Goal: Check status: Check status

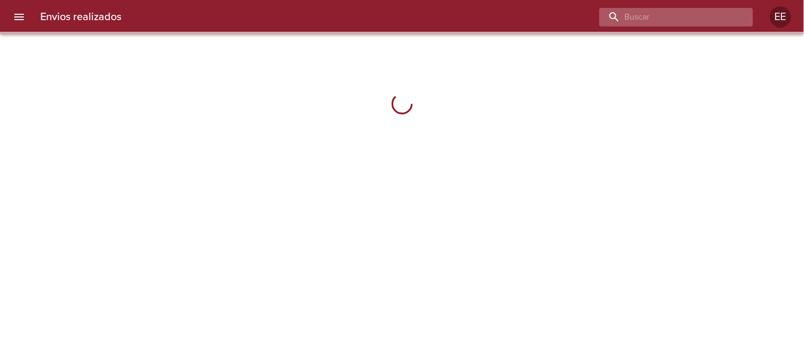
click at [675, 8] on input "buscar" at bounding box center [667, 17] width 136 height 19
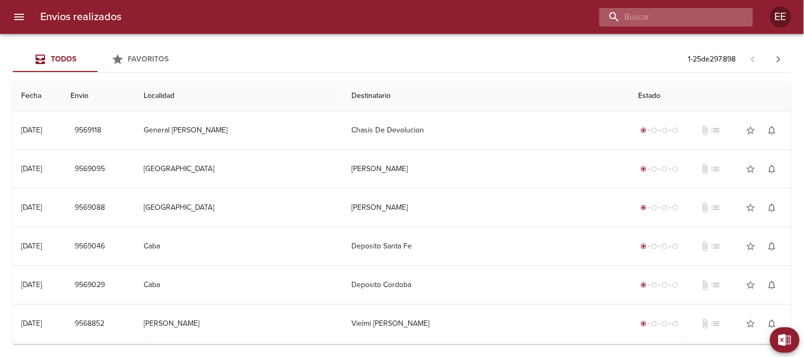
paste input "[PERSON_NAME] BP"
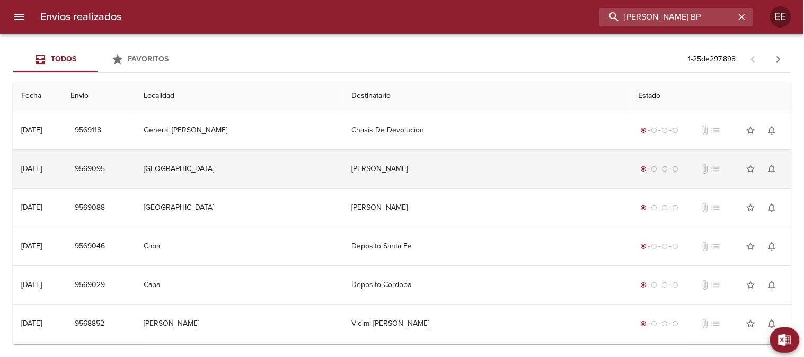
type input "[PERSON_NAME] BP"
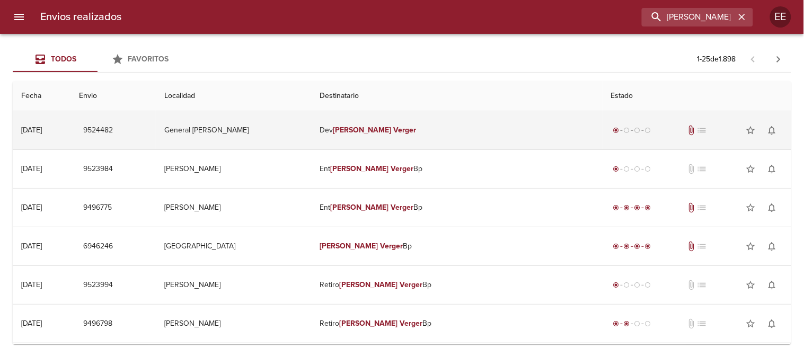
click at [398, 124] on td "[PERSON_NAME]" at bounding box center [456, 130] width 291 height 38
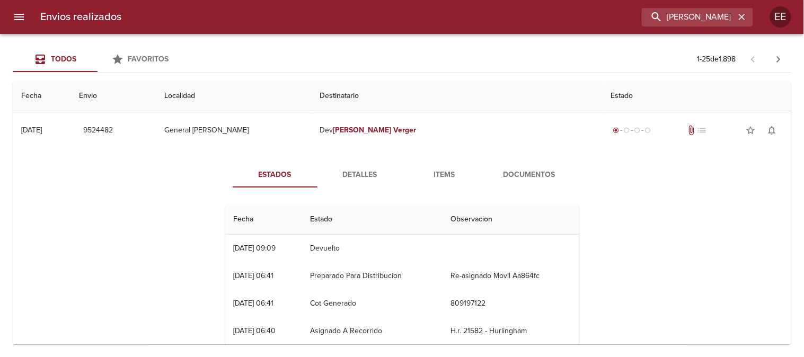
click at [350, 173] on span "Detalles" at bounding box center [360, 174] width 72 height 13
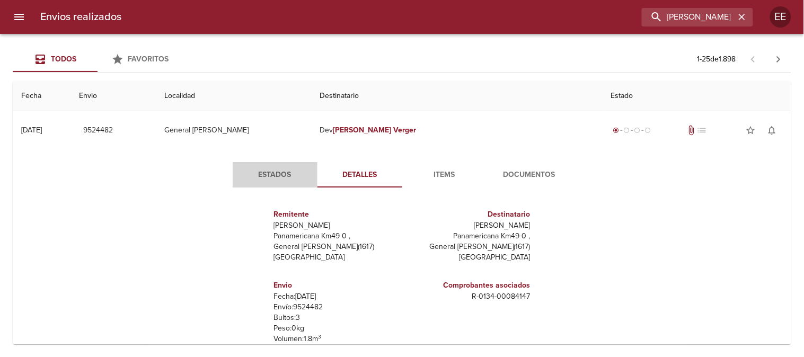
click at [270, 168] on span "Estados" at bounding box center [275, 174] width 72 height 13
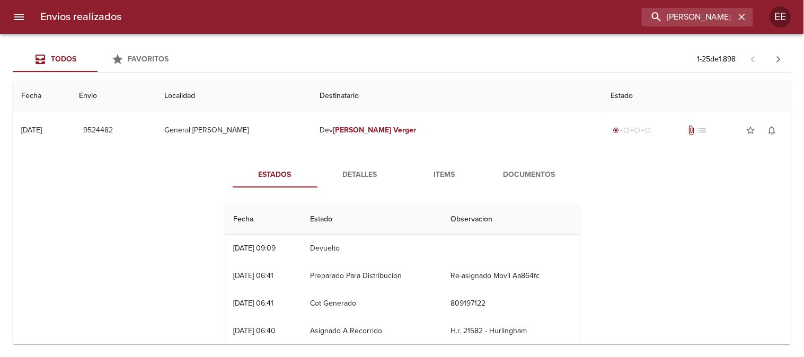
click at [362, 171] on span "Detalles" at bounding box center [360, 174] width 72 height 13
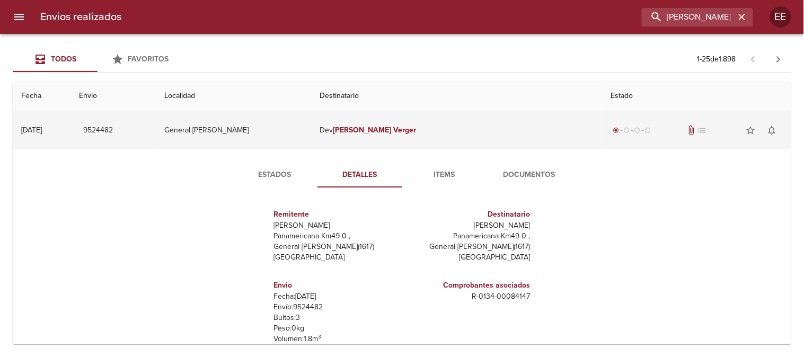
click at [391, 126] on em "[PERSON_NAME]" at bounding box center [362, 130] width 59 height 9
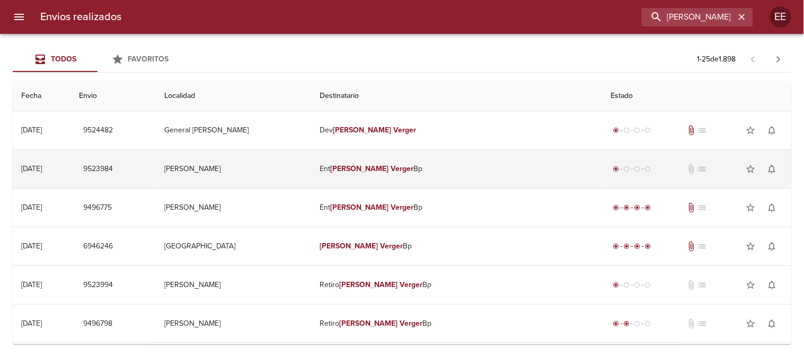
click at [408, 176] on td "Ent [PERSON_NAME] Bp" at bounding box center [456, 169] width 291 height 38
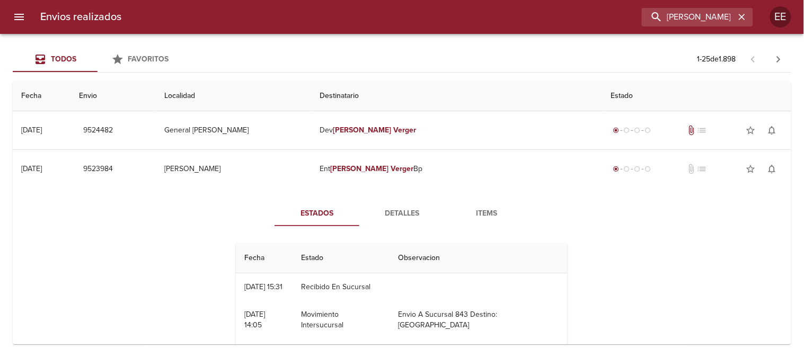
click at [395, 216] on span "Detalles" at bounding box center [401, 213] width 72 height 13
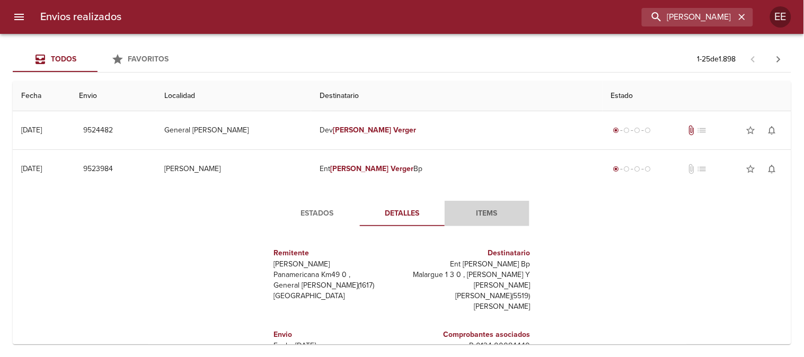
click at [480, 212] on span "Items" at bounding box center [487, 213] width 72 height 13
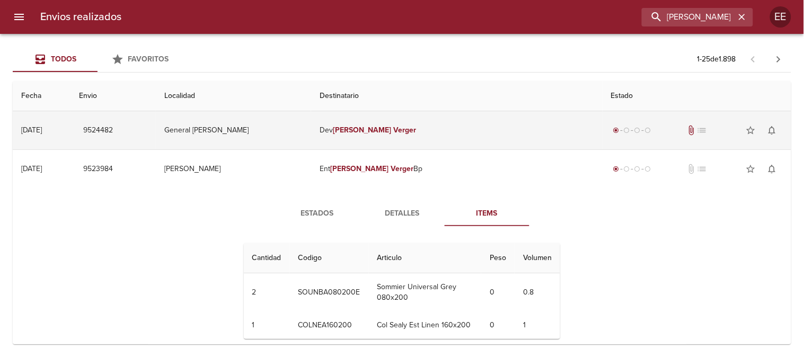
click at [391, 133] on em "[PERSON_NAME]" at bounding box center [362, 130] width 59 height 9
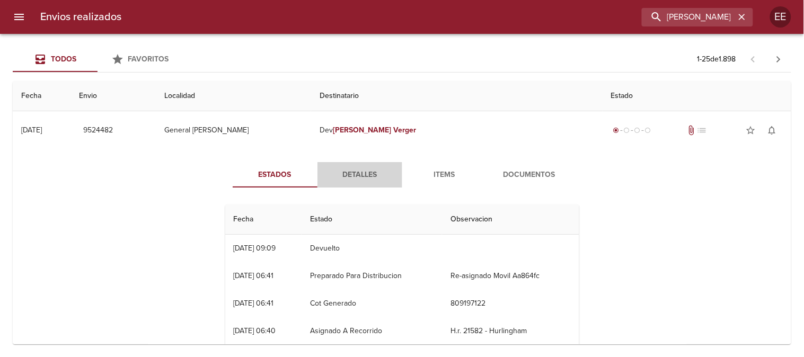
click at [365, 177] on span "Detalles" at bounding box center [360, 174] width 72 height 13
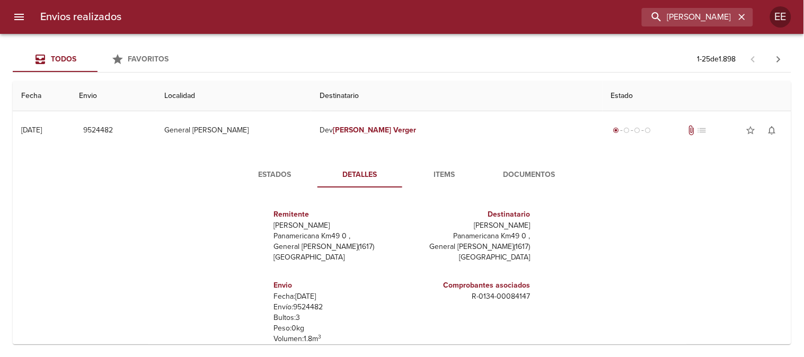
click at [516, 180] on span "Documentos" at bounding box center [529, 174] width 72 height 13
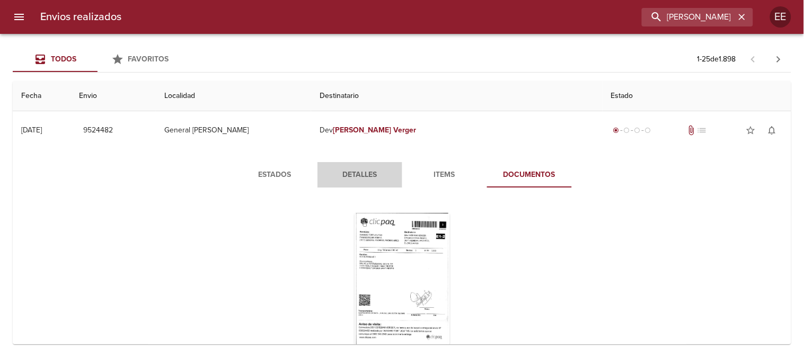
click at [345, 173] on span "Detalles" at bounding box center [360, 174] width 72 height 13
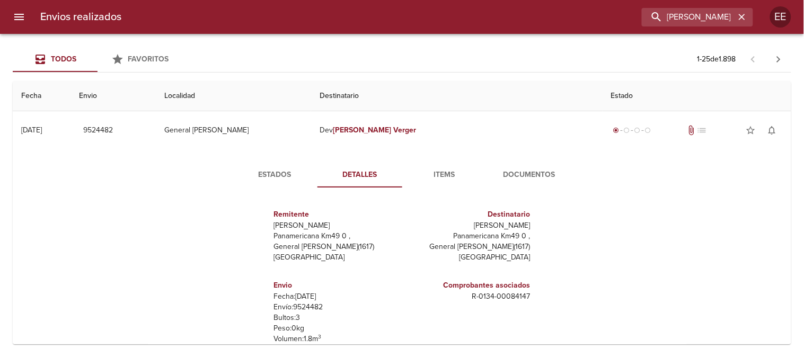
click at [432, 176] on span "Items" at bounding box center [444, 174] width 72 height 13
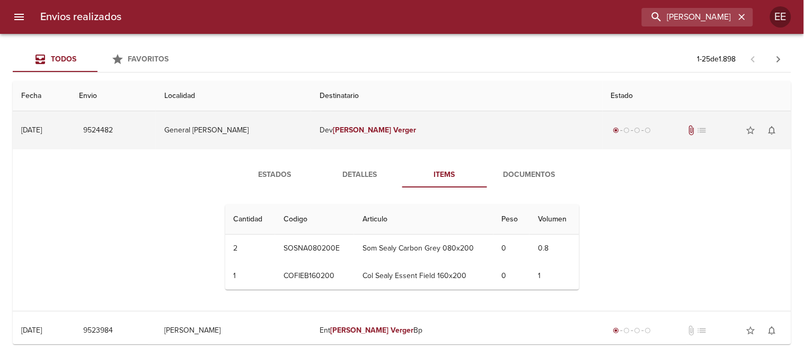
click at [391, 130] on em "[PERSON_NAME]" at bounding box center [362, 130] width 59 height 9
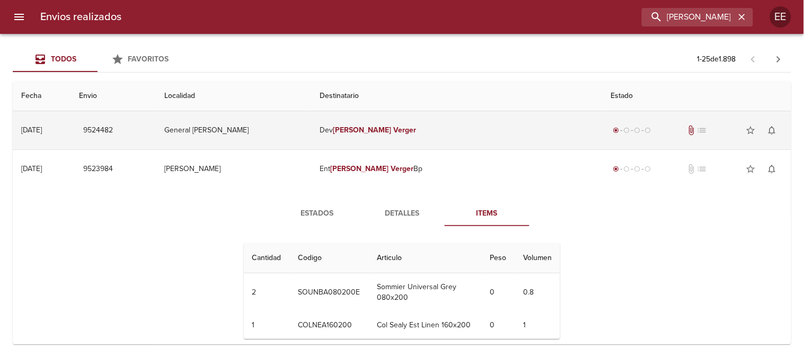
click at [391, 127] on em "[PERSON_NAME]" at bounding box center [362, 130] width 59 height 9
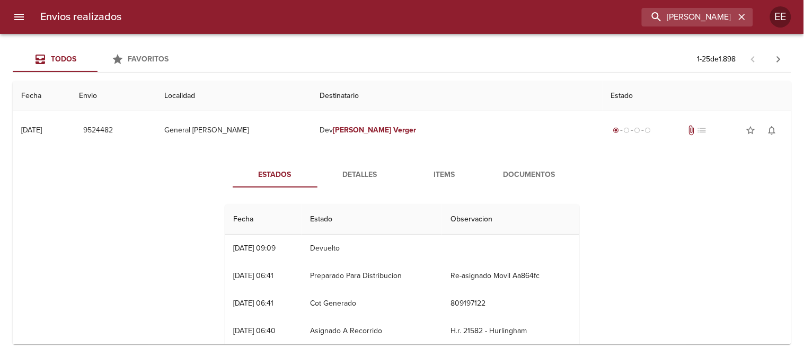
click at [364, 173] on span "Detalles" at bounding box center [360, 174] width 72 height 13
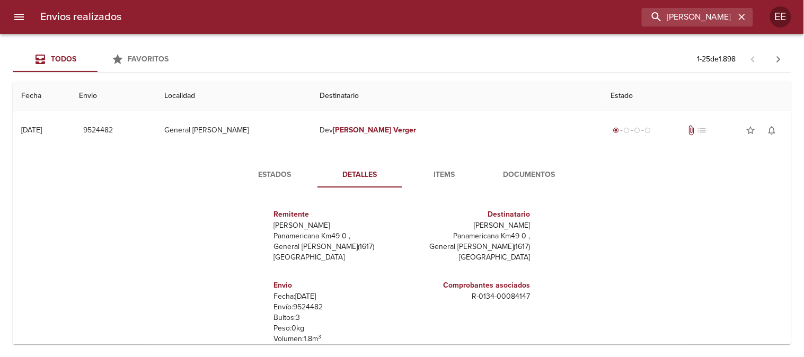
click at [439, 175] on span "Items" at bounding box center [444, 174] width 72 height 13
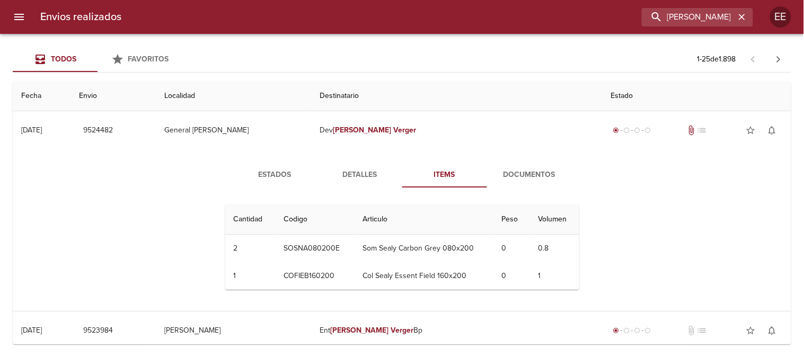
click at [347, 176] on span "Detalles" at bounding box center [360, 174] width 72 height 13
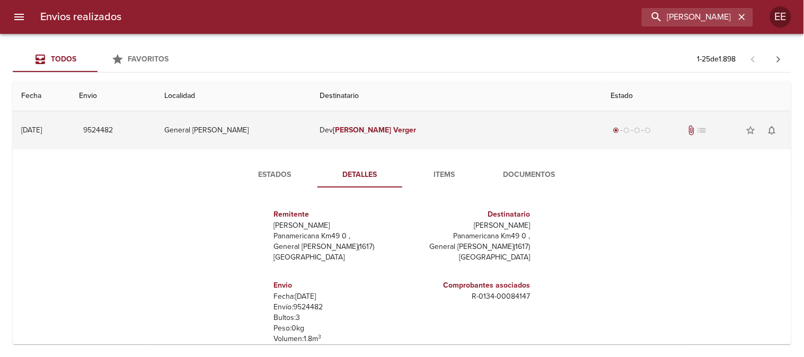
click at [391, 130] on em "[PERSON_NAME]" at bounding box center [362, 130] width 59 height 9
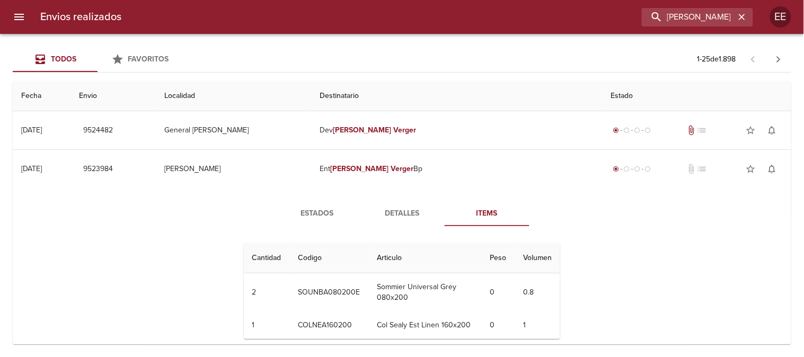
click at [397, 207] on span "Detalles" at bounding box center [402, 213] width 72 height 13
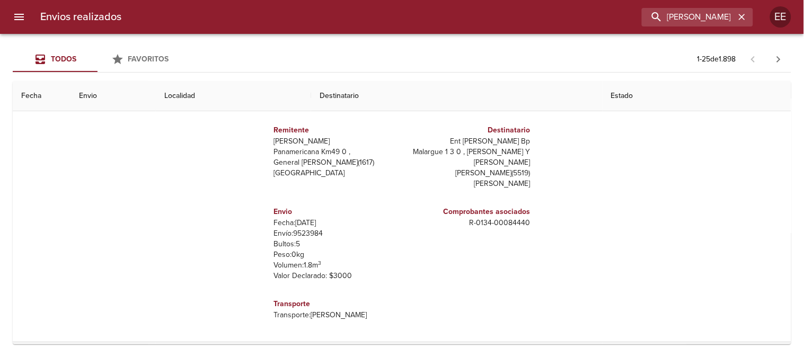
scroll to position [235, 0]
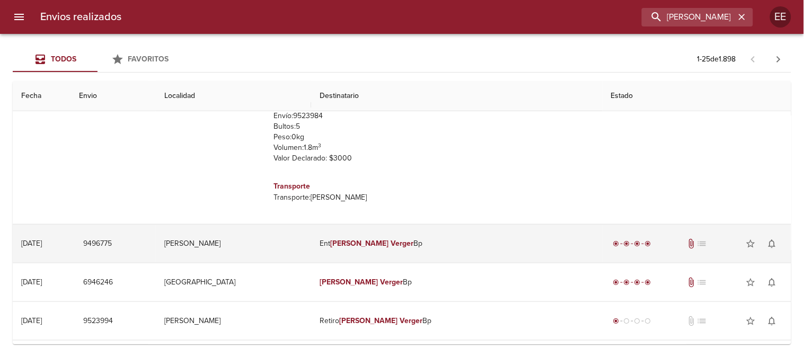
click at [389, 246] on em "[PERSON_NAME]" at bounding box center [359, 243] width 59 height 9
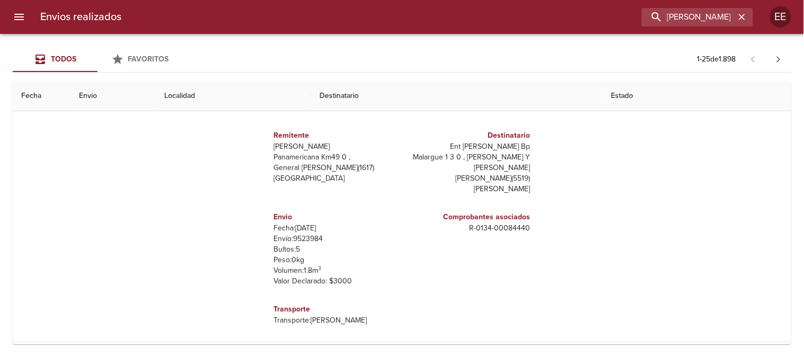
scroll to position [0, 0]
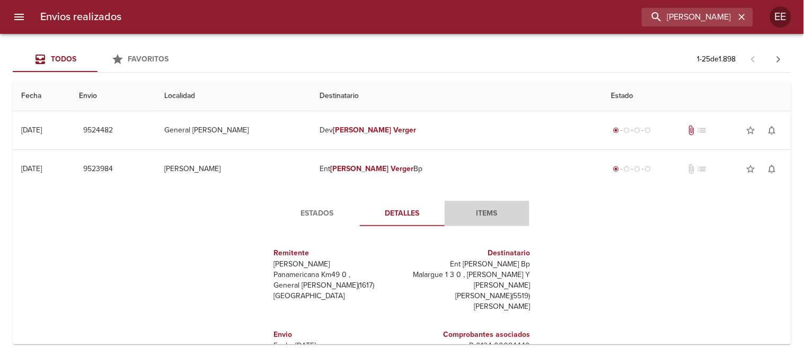
click at [483, 209] on span "Items" at bounding box center [487, 213] width 72 height 13
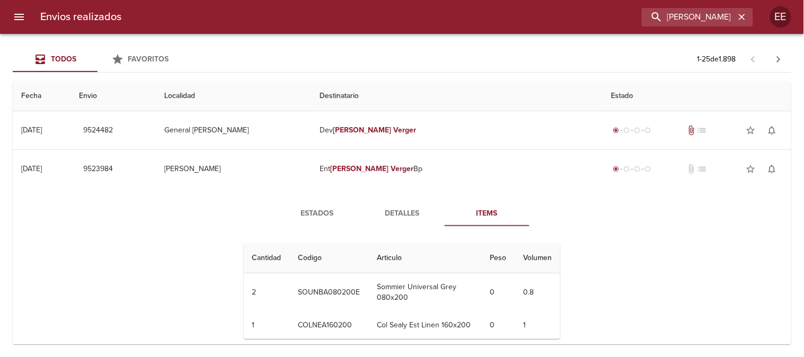
click at [398, 215] on span "Detalles" at bounding box center [402, 213] width 72 height 13
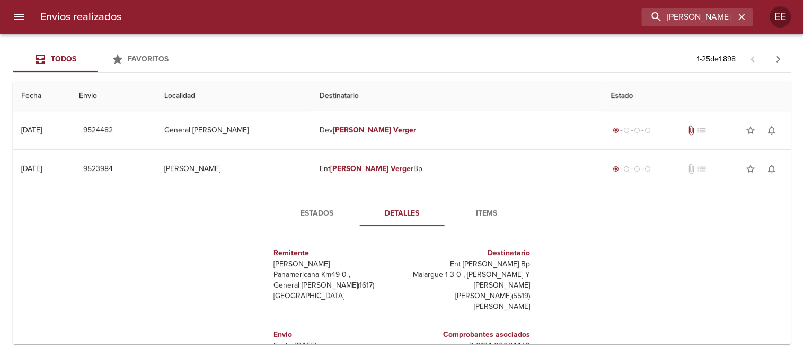
click at [317, 212] on span "Estados" at bounding box center [317, 213] width 72 height 13
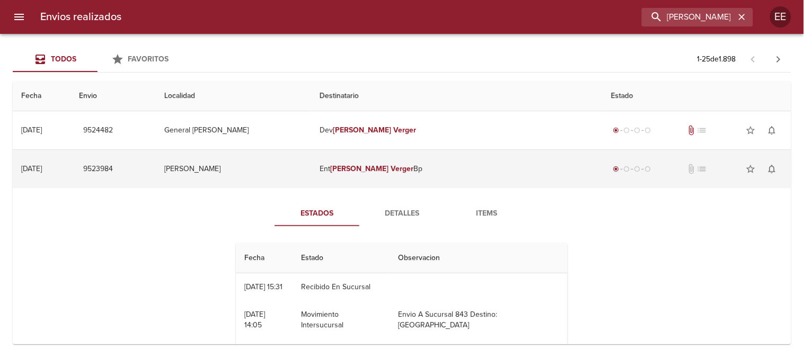
click at [389, 168] on em "[PERSON_NAME]" at bounding box center [359, 168] width 59 height 9
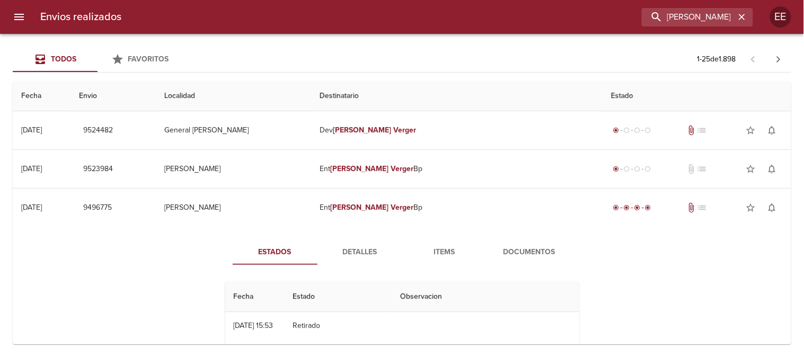
scroll to position [59, 0]
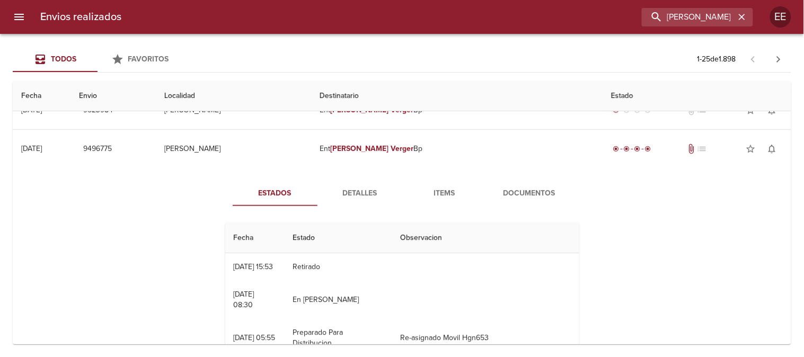
click at [361, 190] on span "Detalles" at bounding box center [360, 193] width 72 height 13
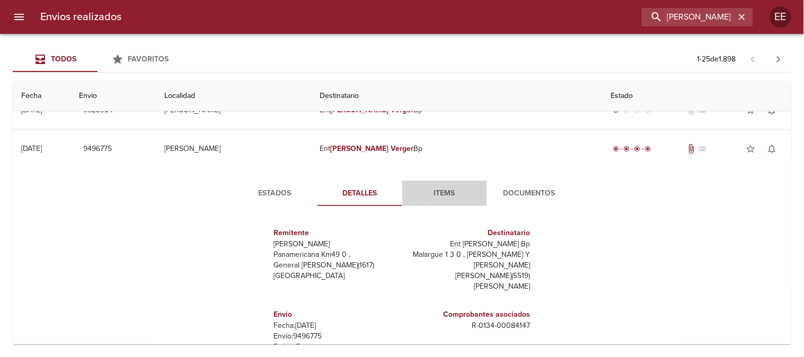
click at [444, 192] on span "Items" at bounding box center [444, 193] width 72 height 13
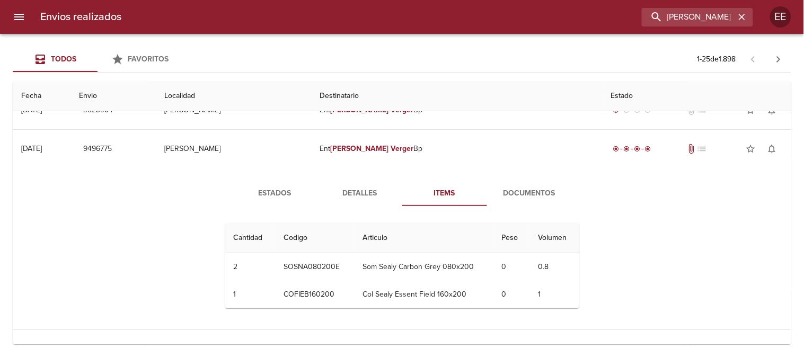
scroll to position [0, 0]
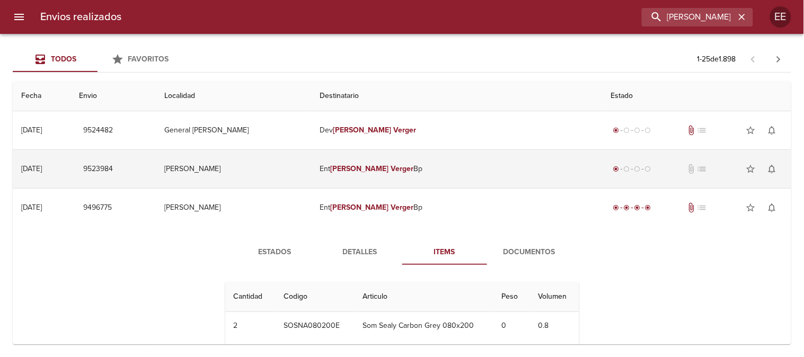
click at [389, 166] on em "[PERSON_NAME]" at bounding box center [359, 168] width 59 height 9
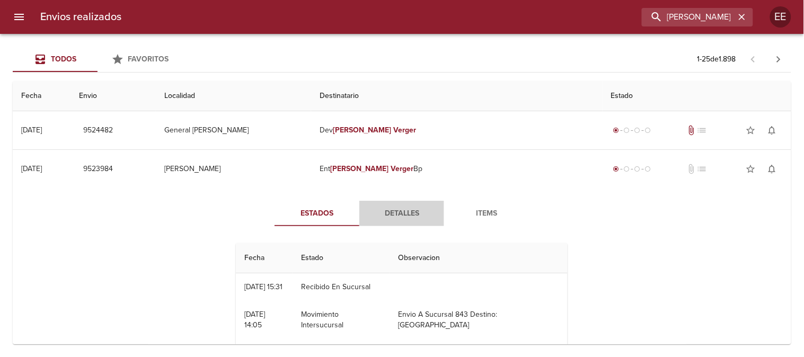
click at [402, 213] on span "Detalles" at bounding box center [401, 213] width 72 height 13
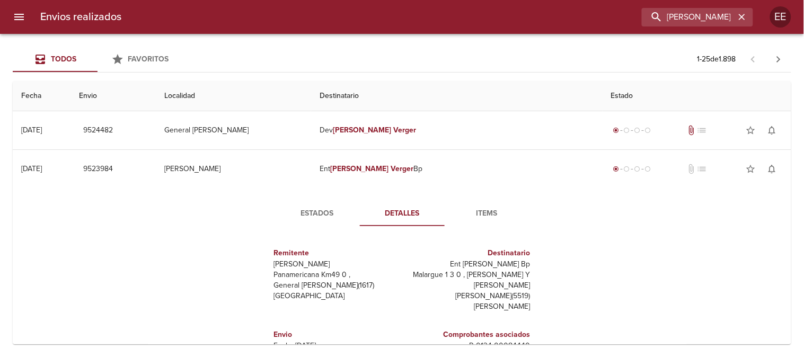
click at [476, 210] on span "Items" at bounding box center [487, 213] width 72 height 13
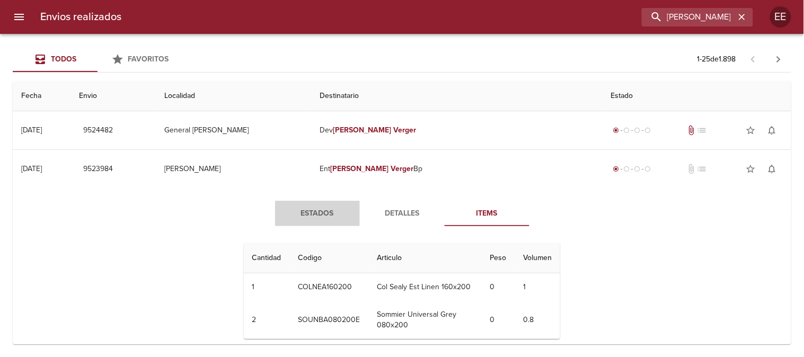
click at [311, 213] on span "Estados" at bounding box center [317, 213] width 72 height 13
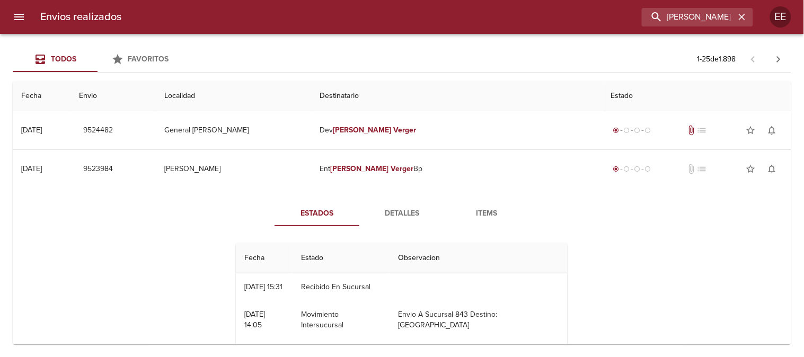
scroll to position [59, 0]
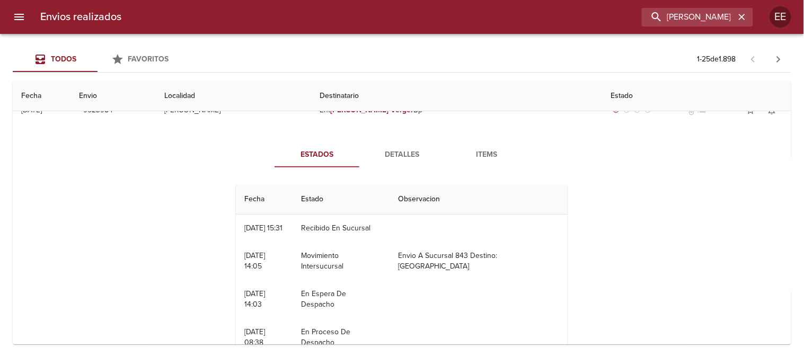
click at [405, 154] on span "Detalles" at bounding box center [401, 154] width 72 height 13
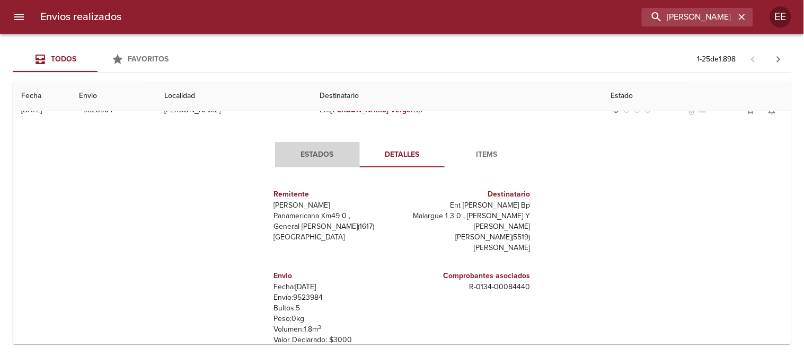
click at [311, 157] on span "Estados" at bounding box center [317, 154] width 72 height 13
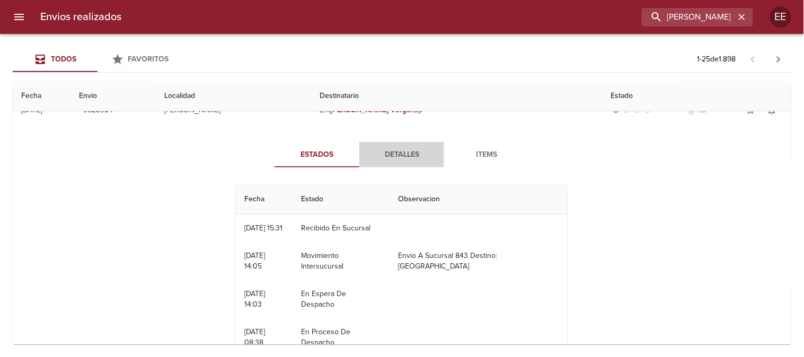
click at [404, 151] on span "Detalles" at bounding box center [401, 154] width 72 height 13
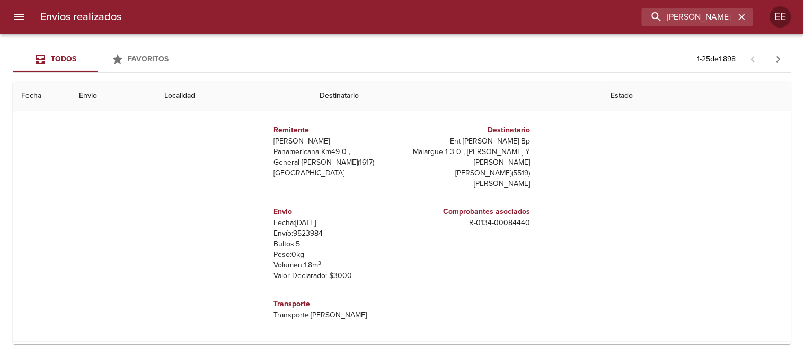
scroll to position [0, 0]
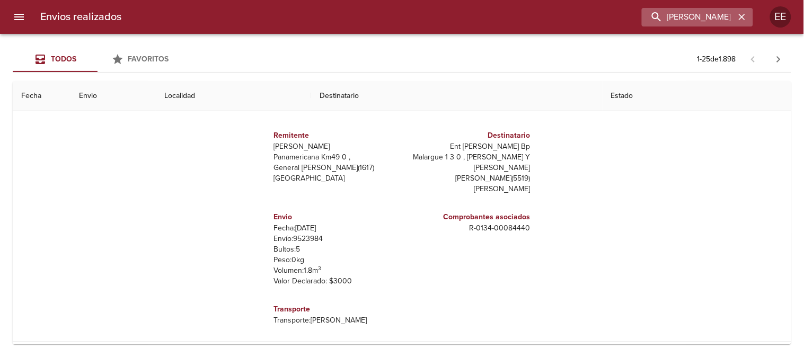
click at [744, 18] on icon "button" at bounding box center [741, 17] width 11 height 11
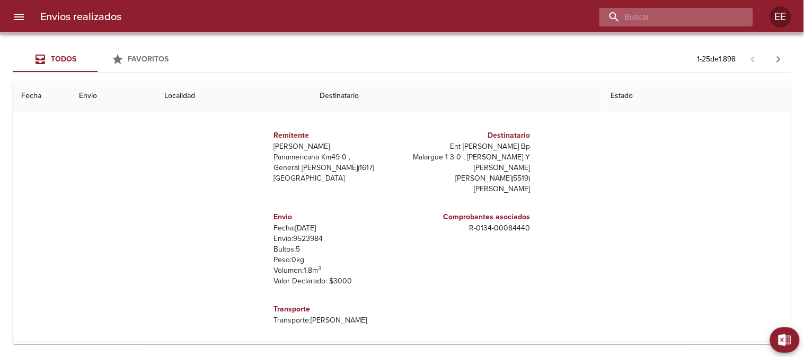
click at [678, 14] on input "buscar" at bounding box center [667, 17] width 136 height 19
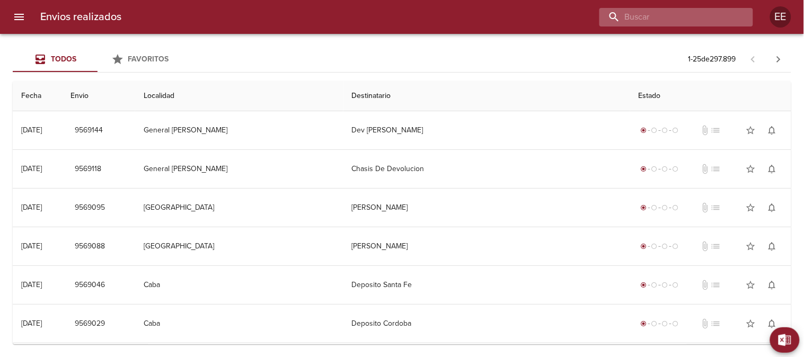
paste input "[PERSON_NAME] alcucero"
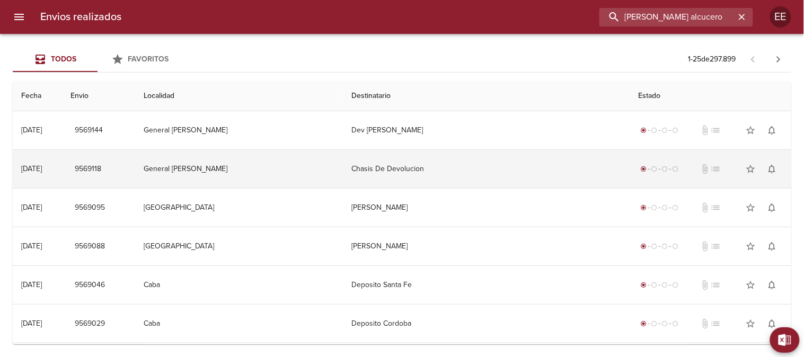
type input "[PERSON_NAME] alcucero"
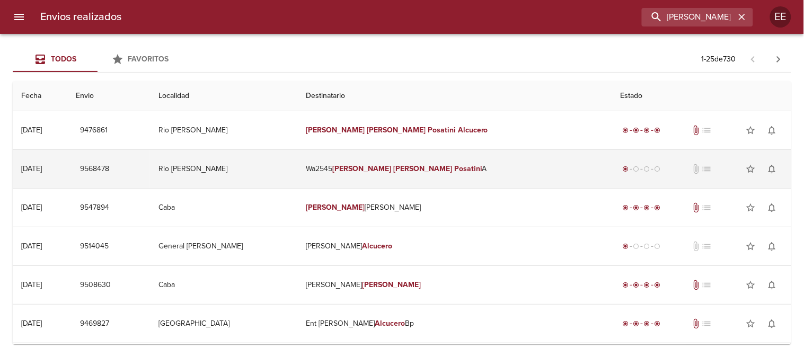
click at [391, 165] on em "[PERSON_NAME]" at bounding box center [361, 168] width 59 height 9
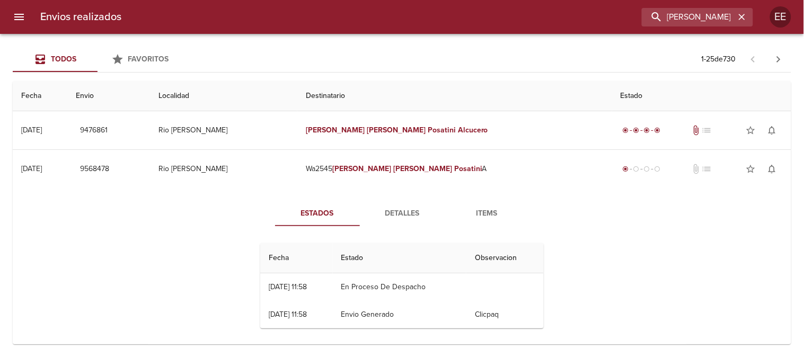
click at [396, 210] on span "Detalles" at bounding box center [402, 213] width 72 height 13
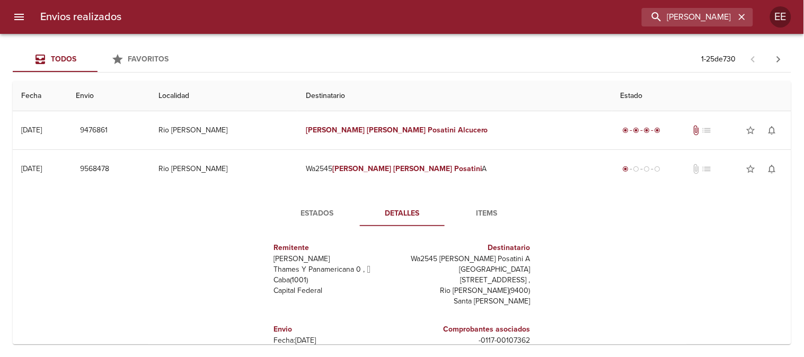
scroll to position [118, 0]
